Goal: Task Accomplishment & Management: Use online tool/utility

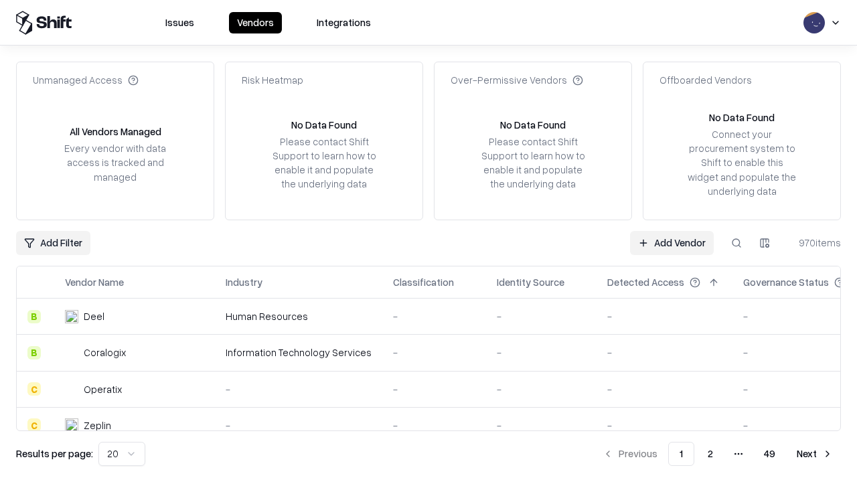
click at [672, 242] on link "Add Vendor" at bounding box center [672, 243] width 84 height 24
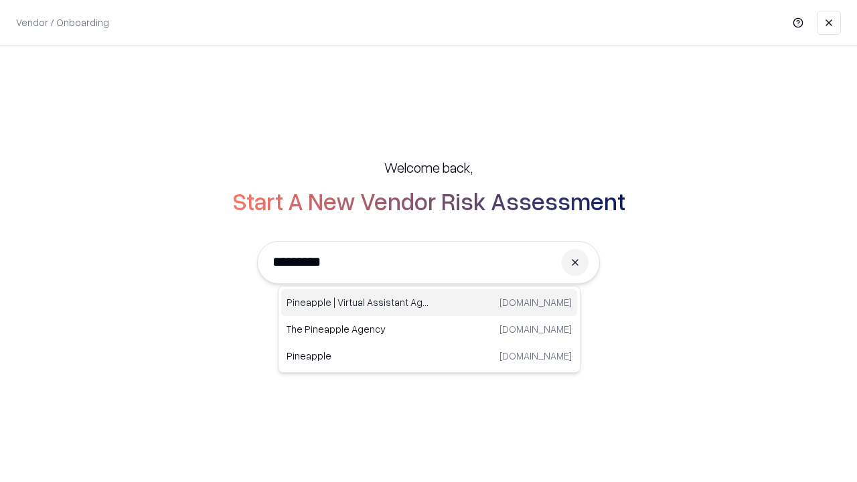
click at [429, 303] on div "Pineapple | Virtual Assistant Agency [DOMAIN_NAME]" at bounding box center [429, 302] width 296 height 27
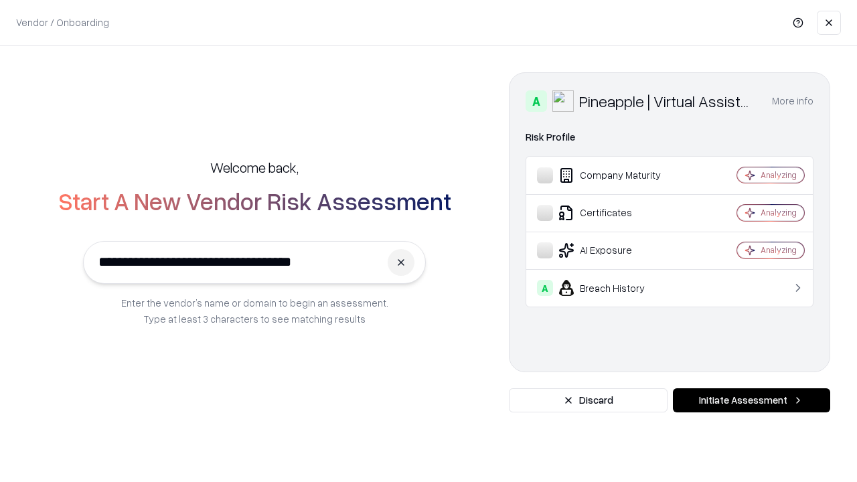
type input "**********"
click at [751, 400] on button "Initiate Assessment" at bounding box center [751, 400] width 157 height 24
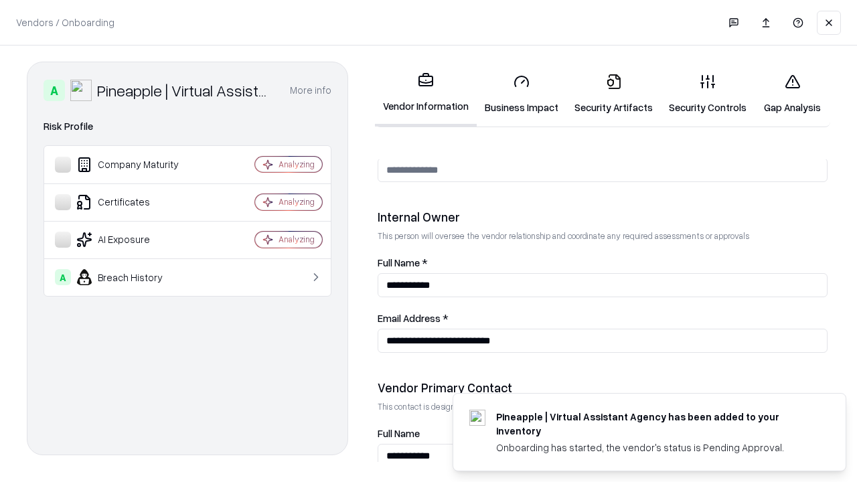
scroll to position [694, 0]
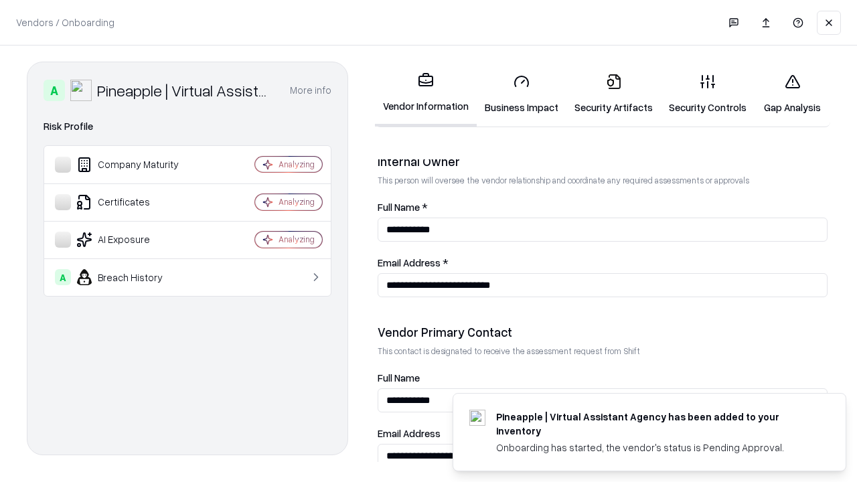
click at [522, 94] on link "Business Impact" at bounding box center [522, 94] width 90 height 62
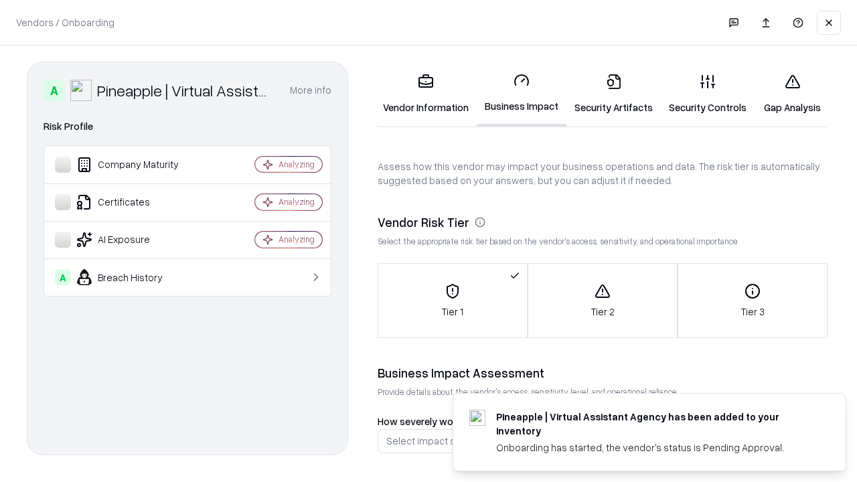
click at [792, 94] on link "Gap Analysis" at bounding box center [793, 94] width 76 height 62
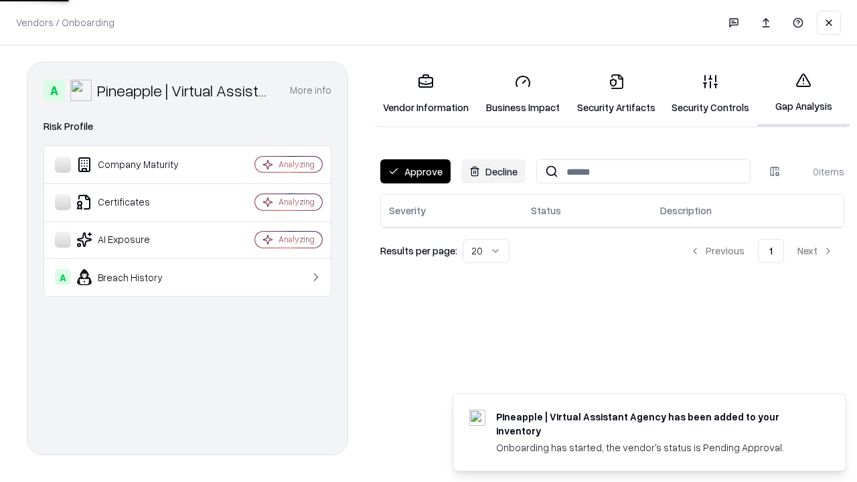
click at [415, 171] on button "Approve" at bounding box center [415, 171] width 70 height 24
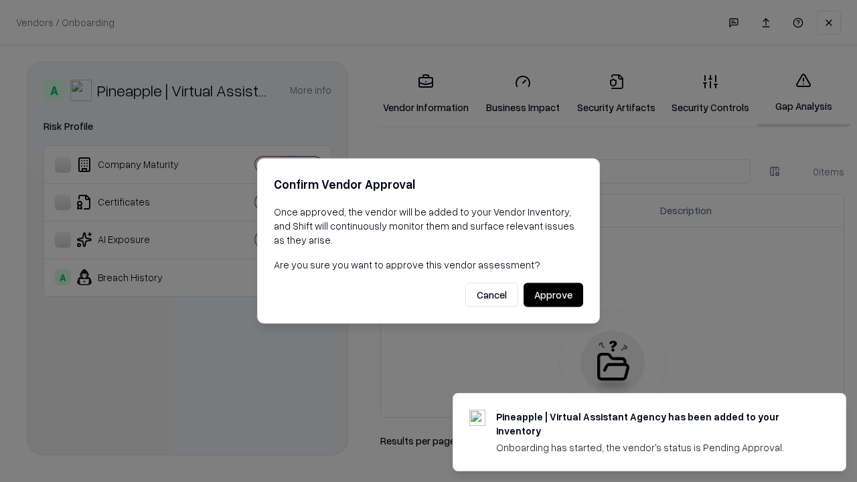
click at [553, 295] on button "Approve" at bounding box center [554, 295] width 60 height 24
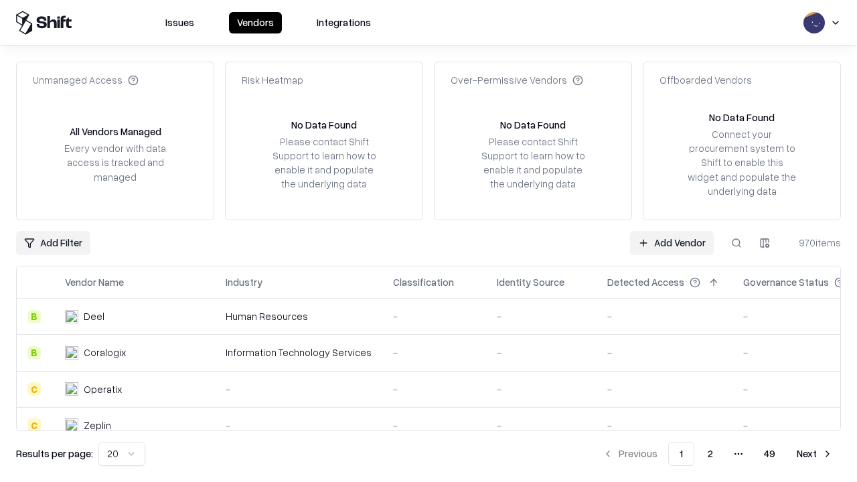
type input "**********"
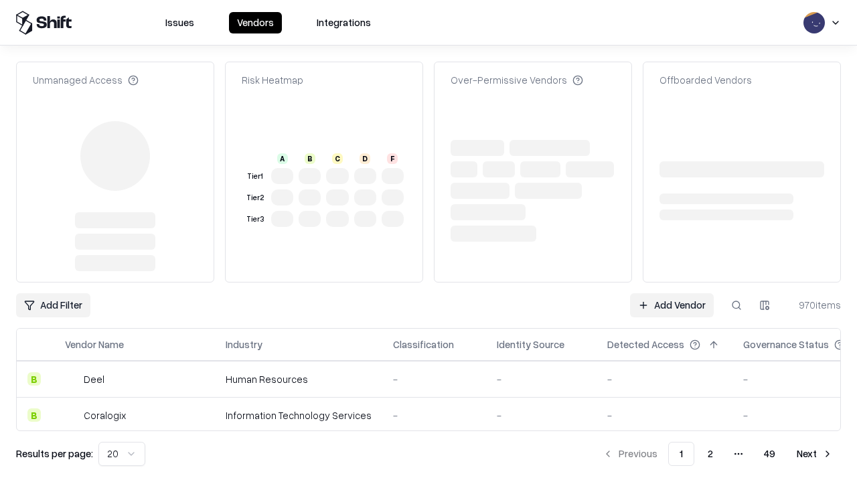
click at [672, 293] on link "Add Vendor" at bounding box center [672, 305] width 84 height 24
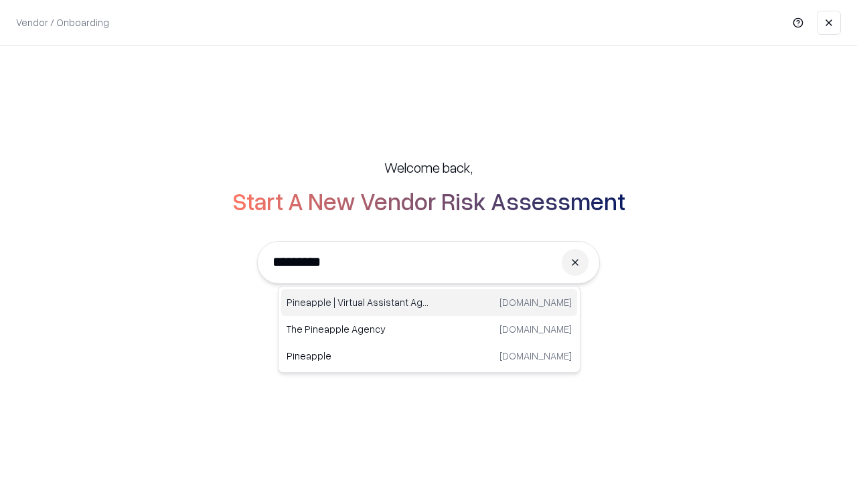
click at [429, 303] on div "Pineapple | Virtual Assistant Agency [DOMAIN_NAME]" at bounding box center [429, 302] width 296 height 27
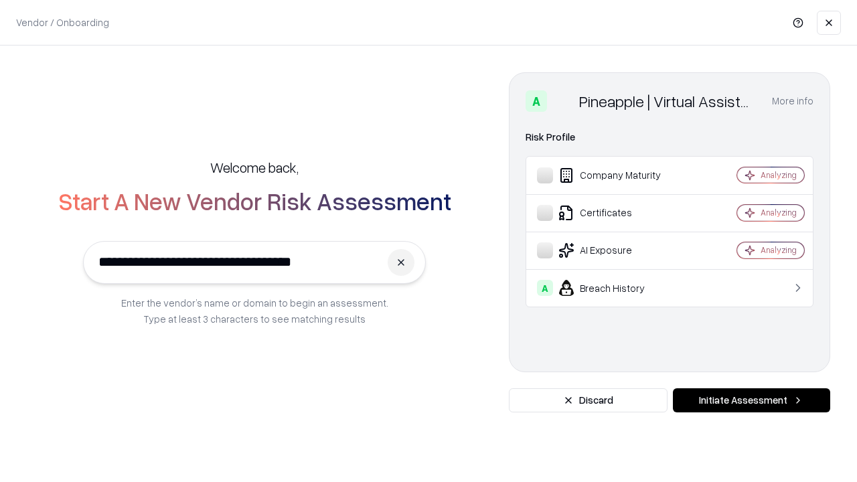
type input "**********"
click at [751, 400] on button "Initiate Assessment" at bounding box center [751, 400] width 157 height 24
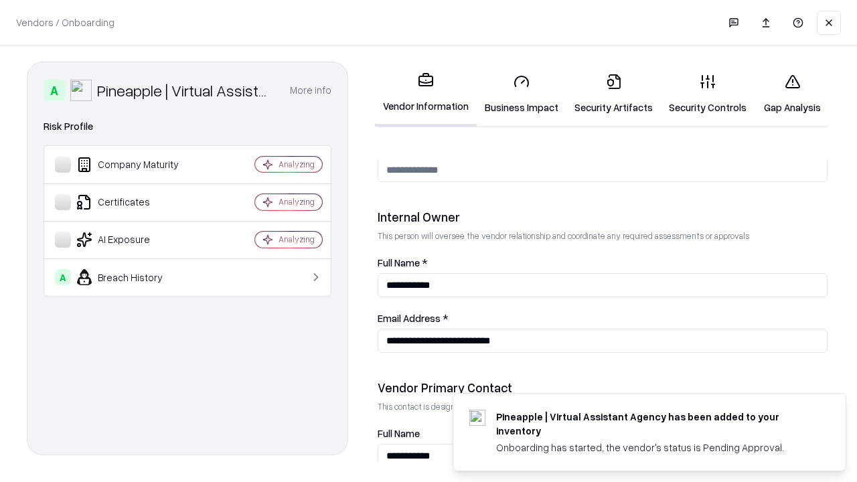
scroll to position [694, 0]
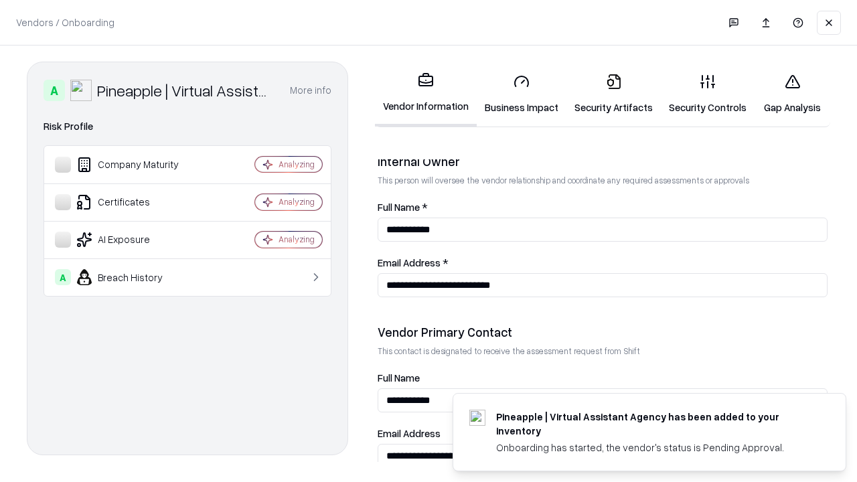
click at [792, 94] on link "Gap Analysis" at bounding box center [793, 94] width 76 height 62
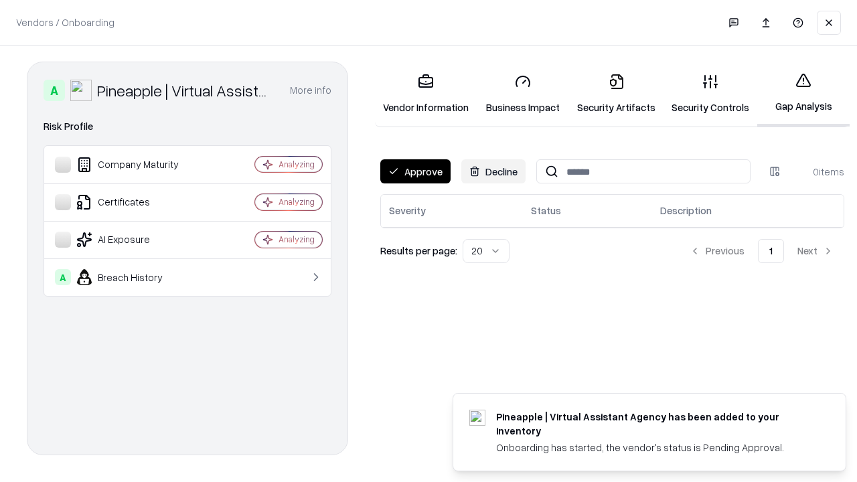
click at [415, 171] on button "Approve" at bounding box center [415, 171] width 70 height 24
